Goal: Information Seeking & Learning: Check status

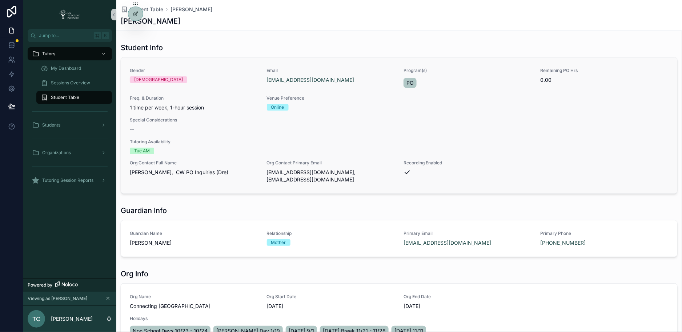
click at [236, 128] on div "--" at bounding box center [399, 129] width 539 height 7
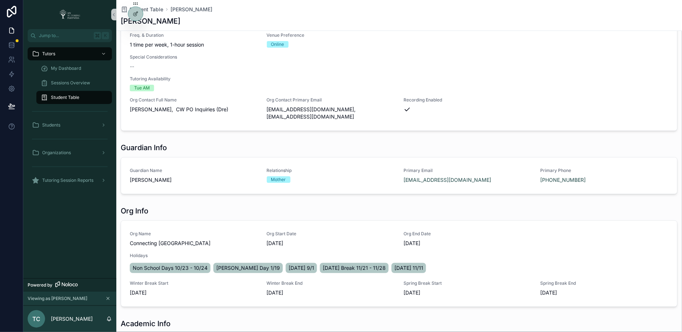
scroll to position [63, 0]
click at [88, 153] on div "Organizations" at bounding box center [70, 153] width 76 height 12
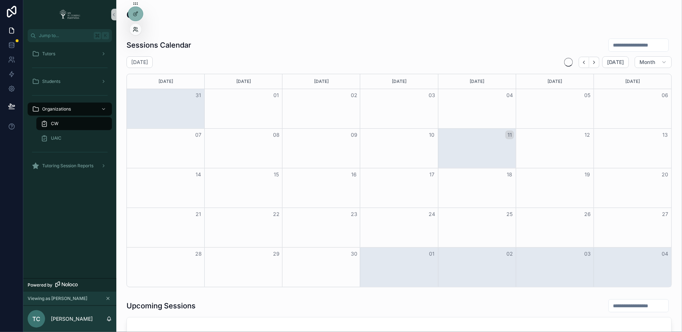
click at [136, 28] on icon at bounding box center [135, 28] width 2 height 2
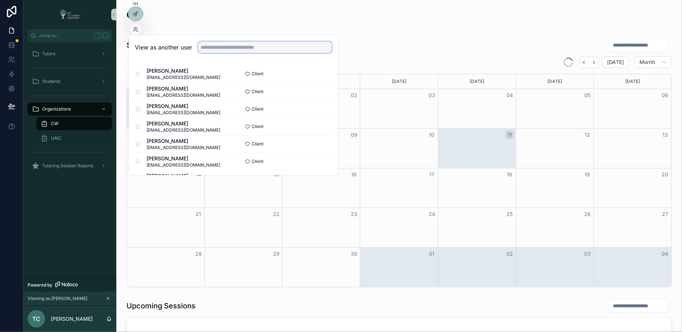
click at [211, 43] on input "text" at bounding box center [265, 47] width 134 height 12
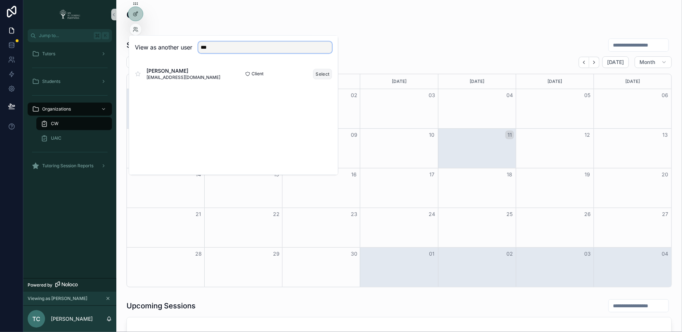
type input "***"
click at [323, 72] on button "Select" at bounding box center [323, 74] width 19 height 11
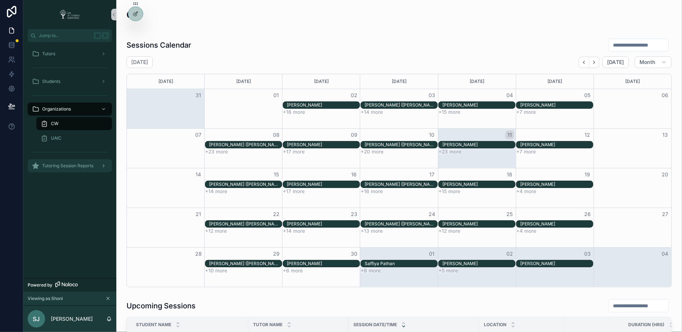
click at [95, 166] on div "Tutoring Session Reports" at bounding box center [70, 166] width 76 height 12
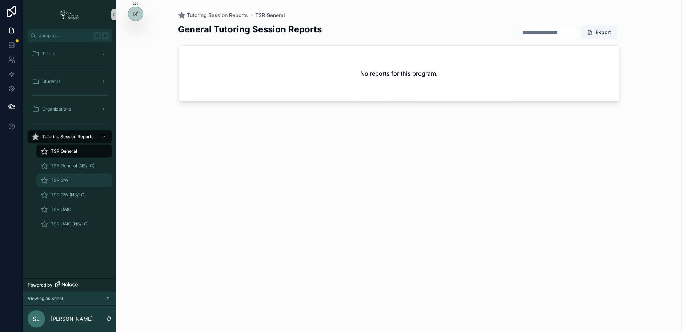
click at [93, 176] on div "TSR CW" at bounding box center [74, 181] width 67 height 12
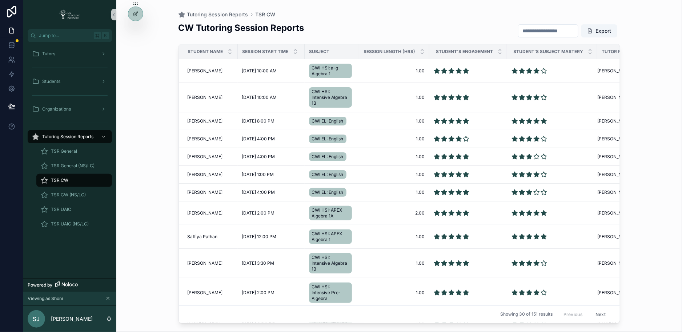
click at [553, 31] on input "scrollable content" at bounding box center [549, 31] width 60 height 10
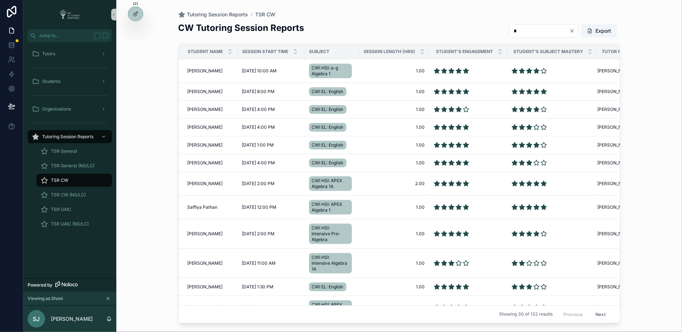
click at [539, 30] on input "*" at bounding box center [540, 31] width 60 height 10
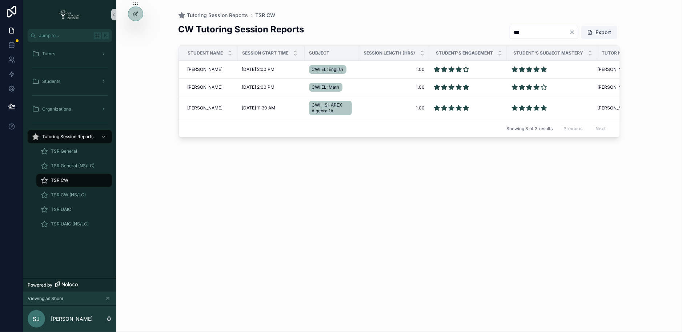
type input "***"
click at [149, 89] on div "Tutoring Session Reports TSR CW CW Tutoring Session Reports *** Export Student …" at bounding box center [399, 166] width 566 height 332
click at [213, 67] on span "[PERSON_NAME]" at bounding box center [205, 70] width 35 height 6
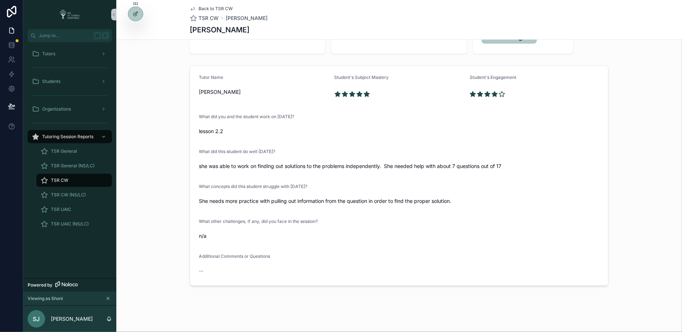
scroll to position [73, 0]
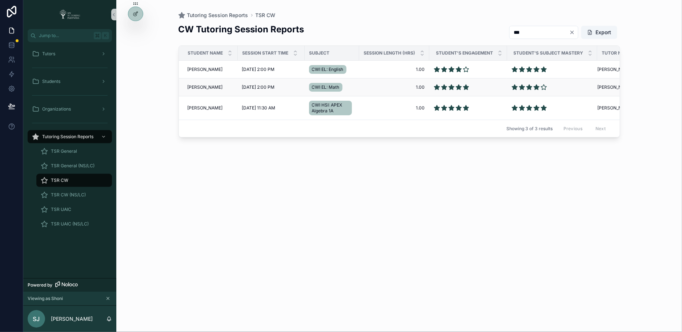
click at [208, 87] on span "[PERSON_NAME]" at bounding box center [205, 87] width 35 height 6
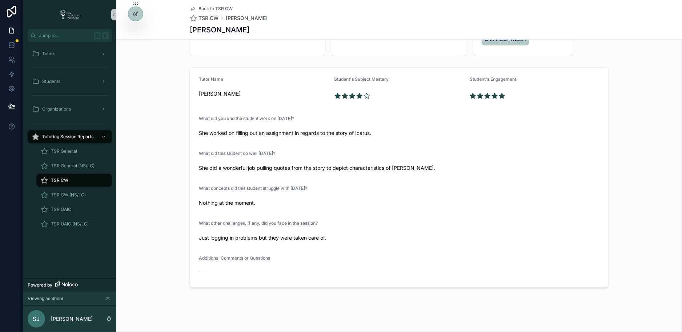
scroll to position [73, 0]
